Goal: Information Seeking & Learning: Learn about a topic

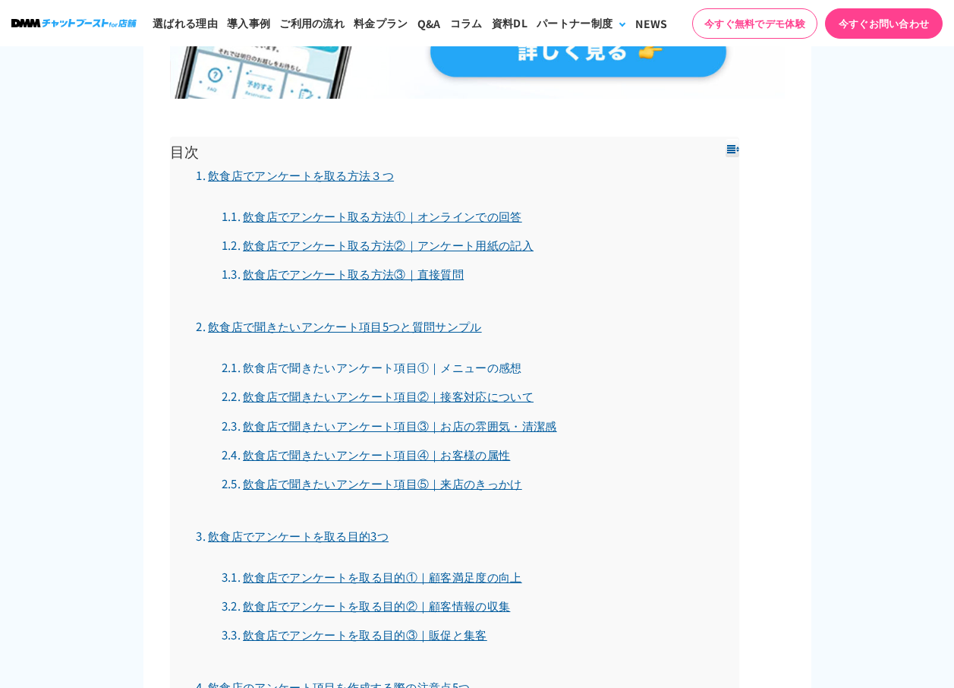
click at [390, 367] on link "飲食店で聞きたいアンケート項目①｜メニューの感想" at bounding box center [372, 367] width 301 height 16
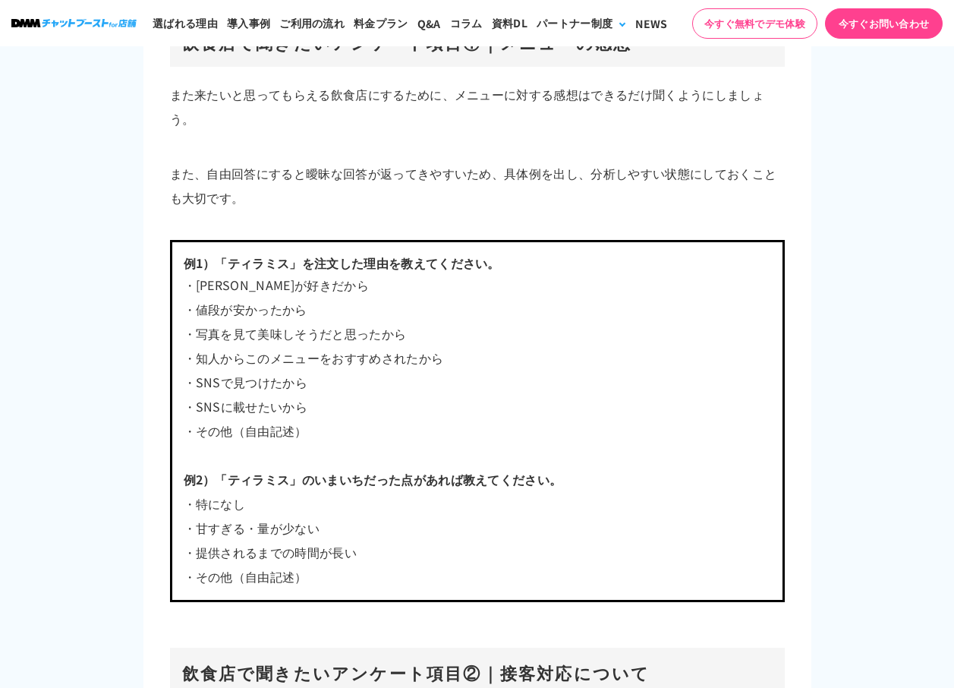
scroll to position [3615, 0]
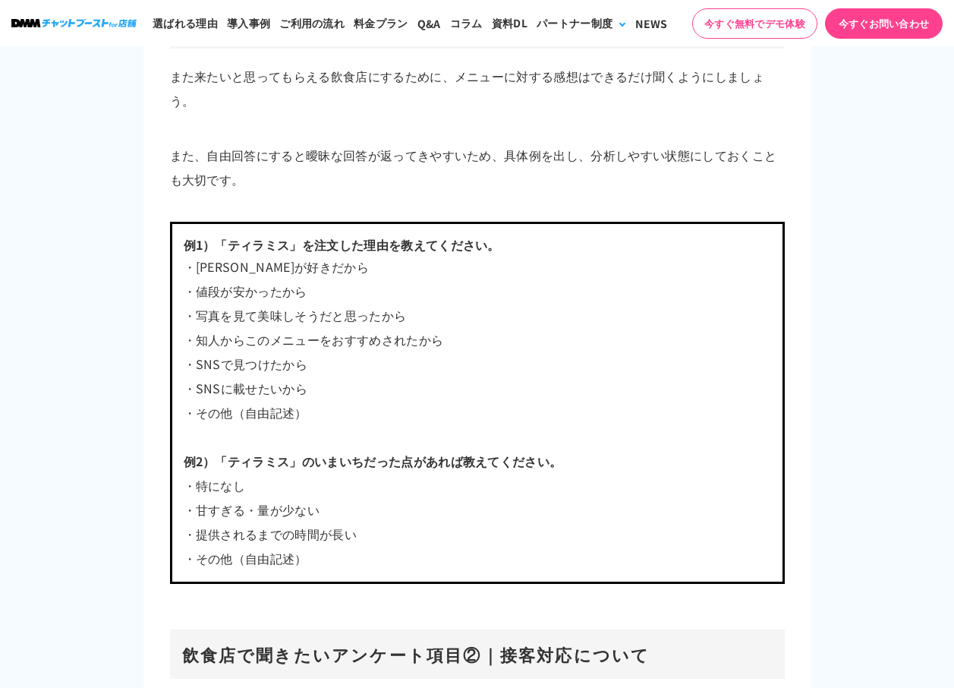
scroll to position [1130, 0]
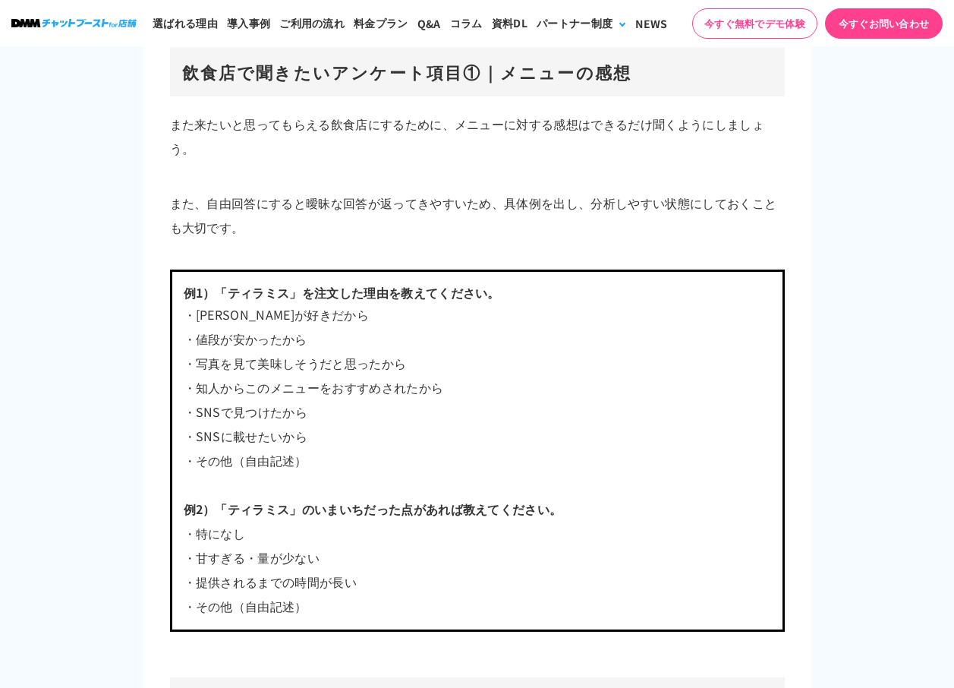
scroll to position [3568, 0]
